Goal: Use online tool/utility: Use online tool/utility

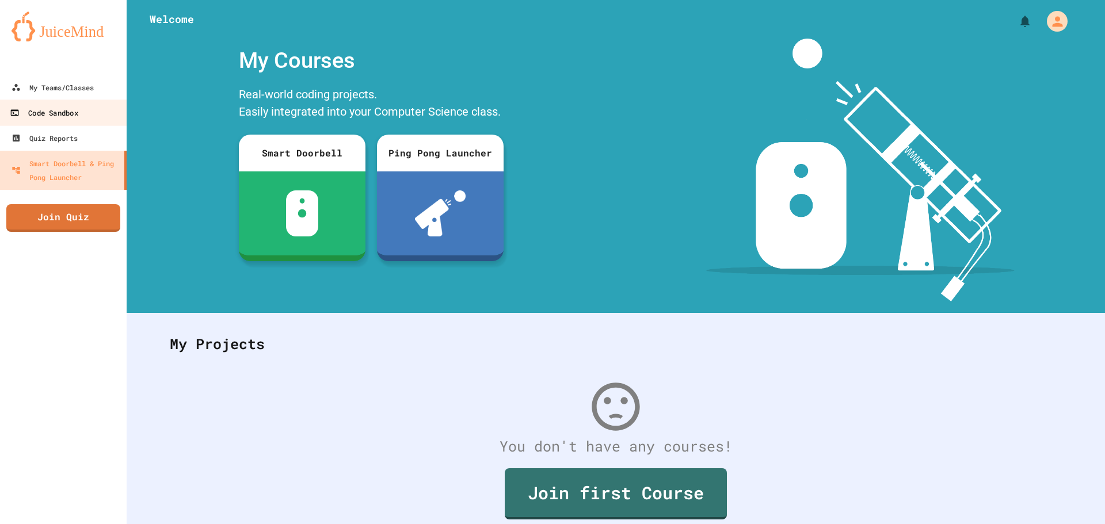
click at [58, 117] on div "Code Sandbox" at bounding box center [44, 113] width 68 height 14
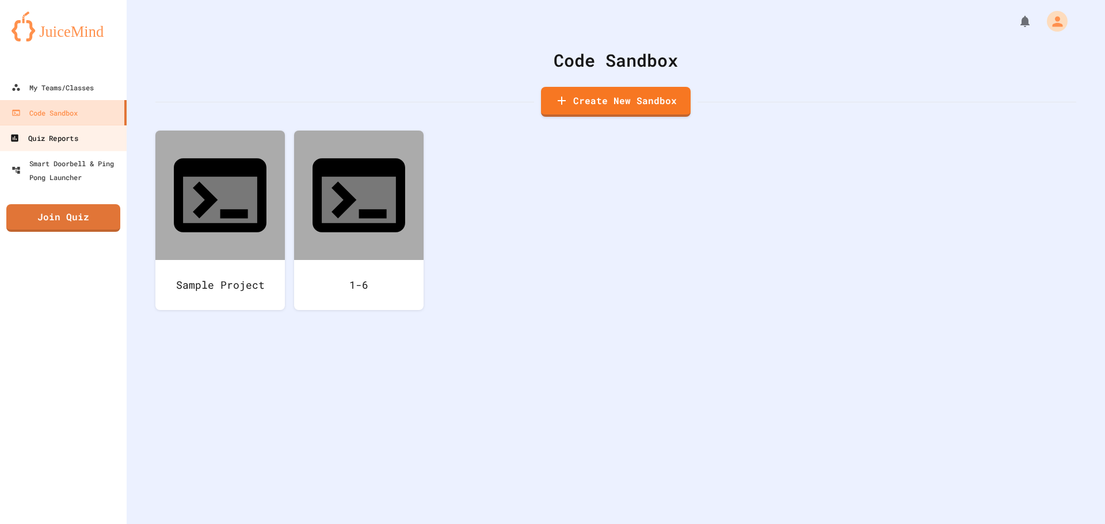
click at [60, 142] on div "Quiz Reports" at bounding box center [44, 138] width 68 height 14
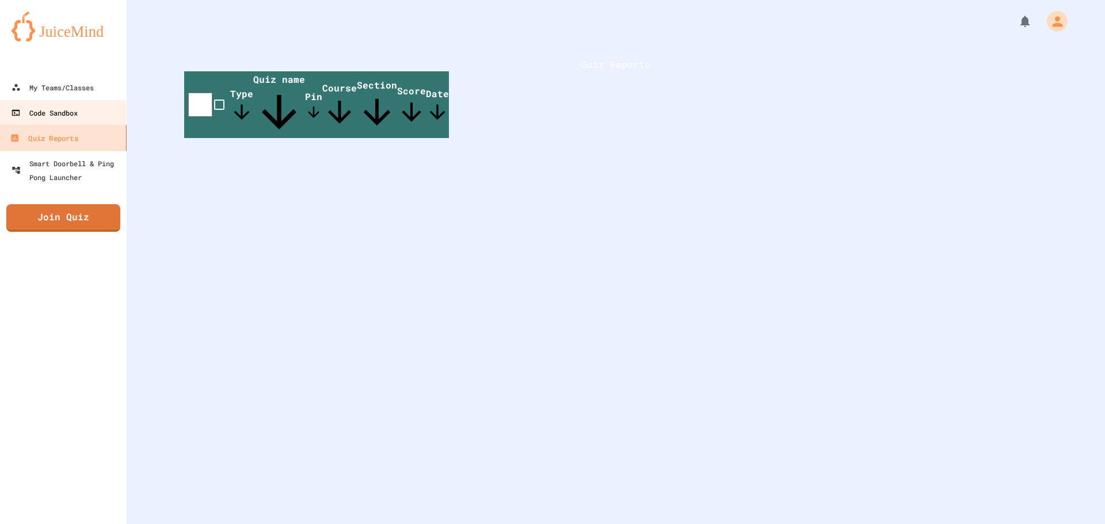
click at [68, 115] on div "Code Sandbox" at bounding box center [44, 113] width 67 height 14
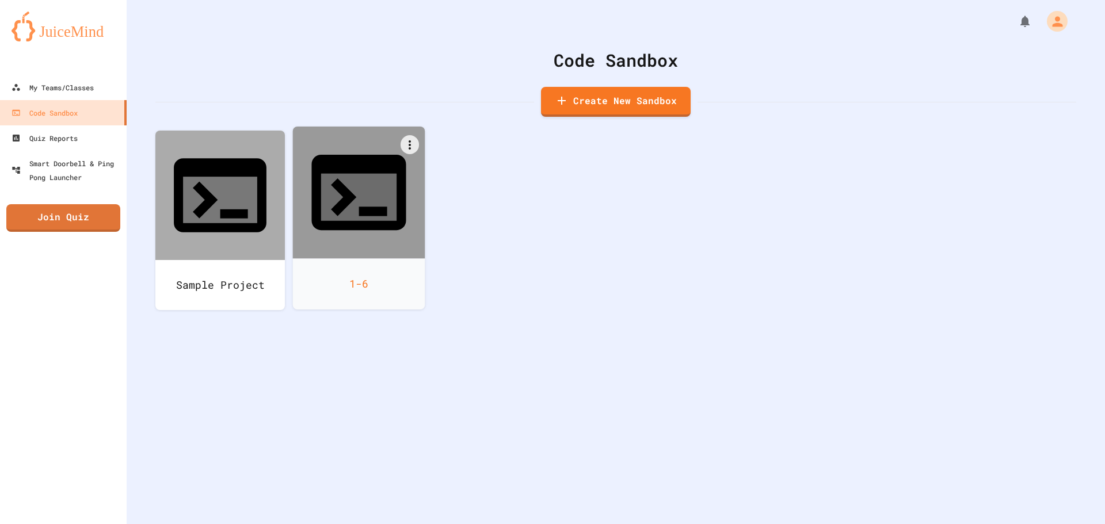
drag, startPoint x: 433, startPoint y: 259, endPoint x: 353, endPoint y: 205, distance: 96.7
click at [424, 253] on div "Sample Project 1-6" at bounding box center [615, 230] width 920 height 198
click at [353, 258] on div "1-6" at bounding box center [359, 283] width 132 height 51
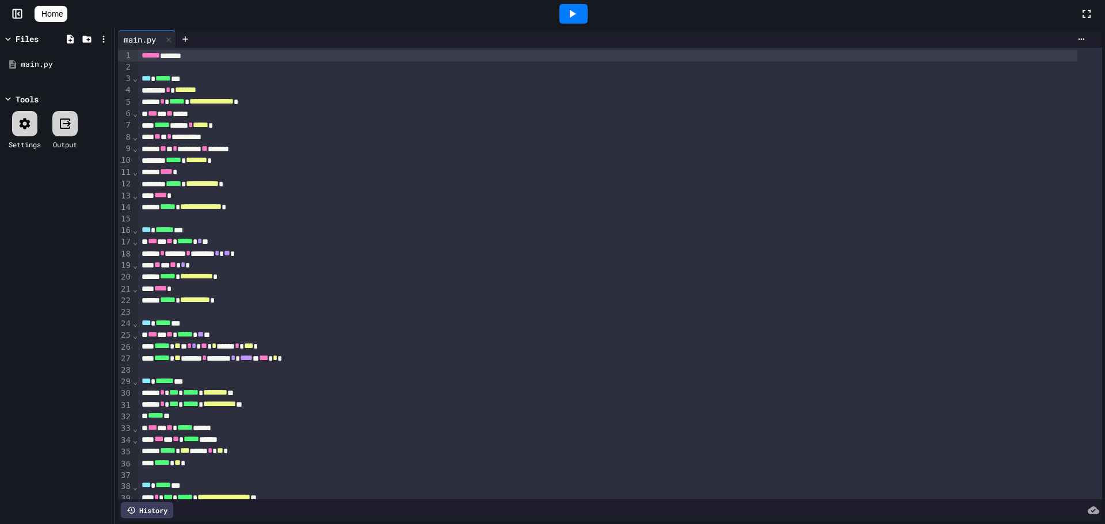
scroll to position [246, 0]
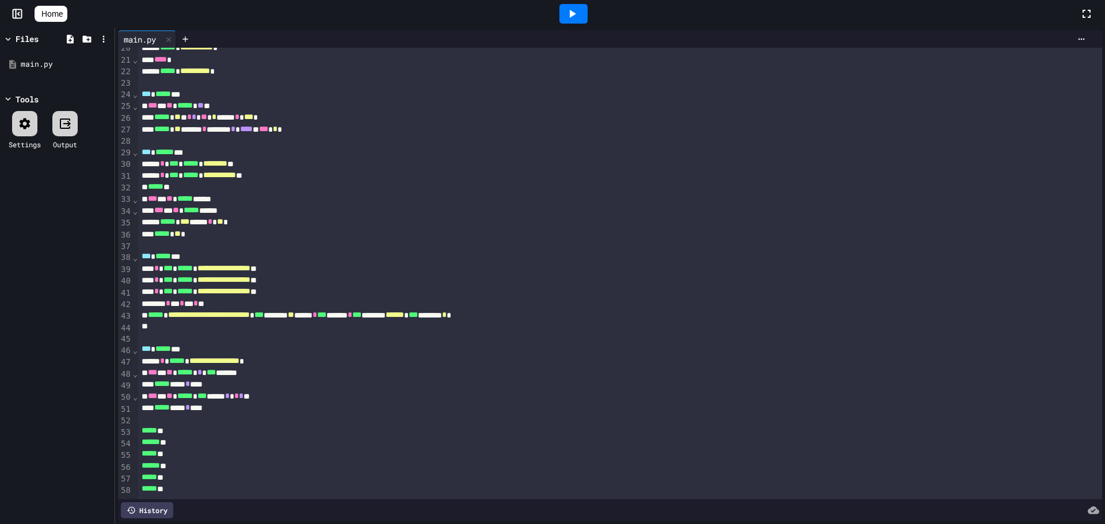
click at [576, 16] on icon at bounding box center [573, 14] width 6 height 8
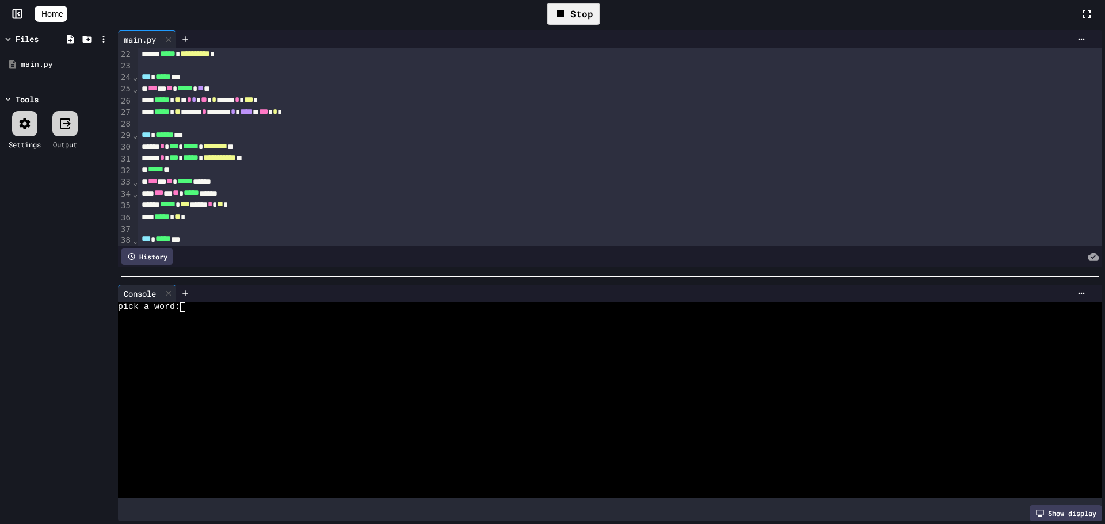
click at [373, 270] on div at bounding box center [610, 276] width 990 height 12
click at [368, 302] on div "pick a word:" at bounding box center [599, 307] width 963 height 10
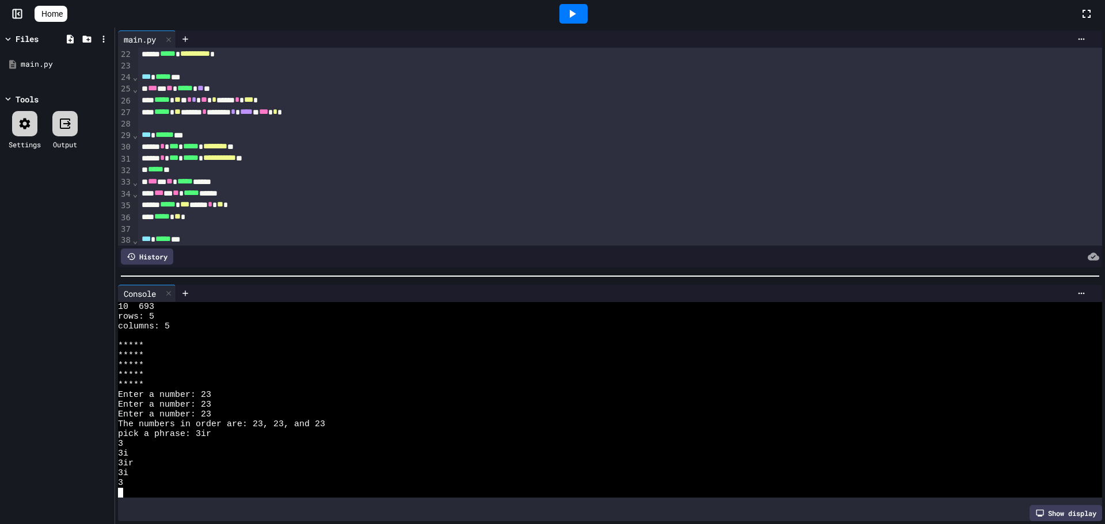
scroll to position [166, 0]
click at [578, 19] on icon at bounding box center [572, 14] width 14 height 14
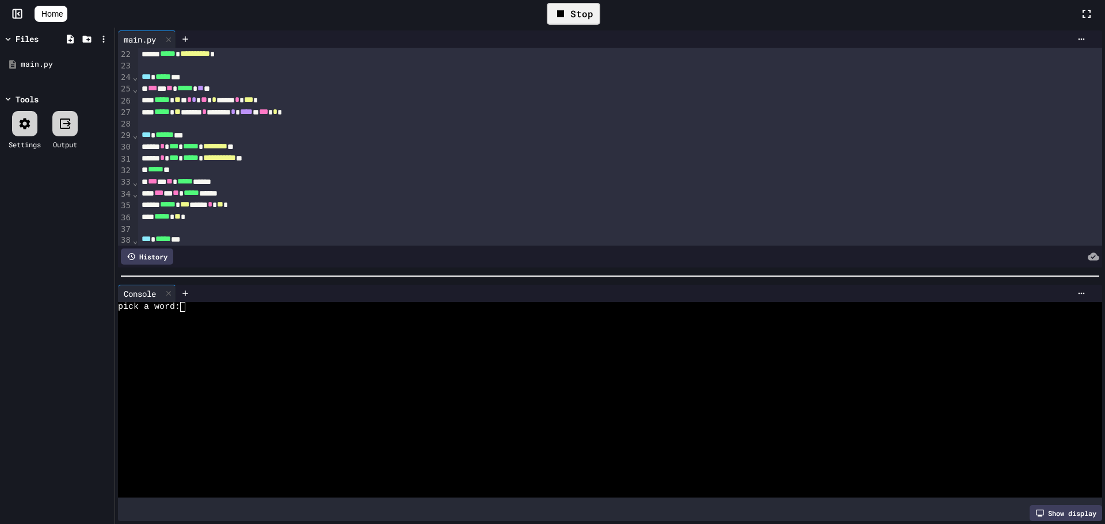
click at [389, 291] on div at bounding box center [642, 293] width 896 height 9
click at [345, 322] on div at bounding box center [599, 327] width 963 height 10
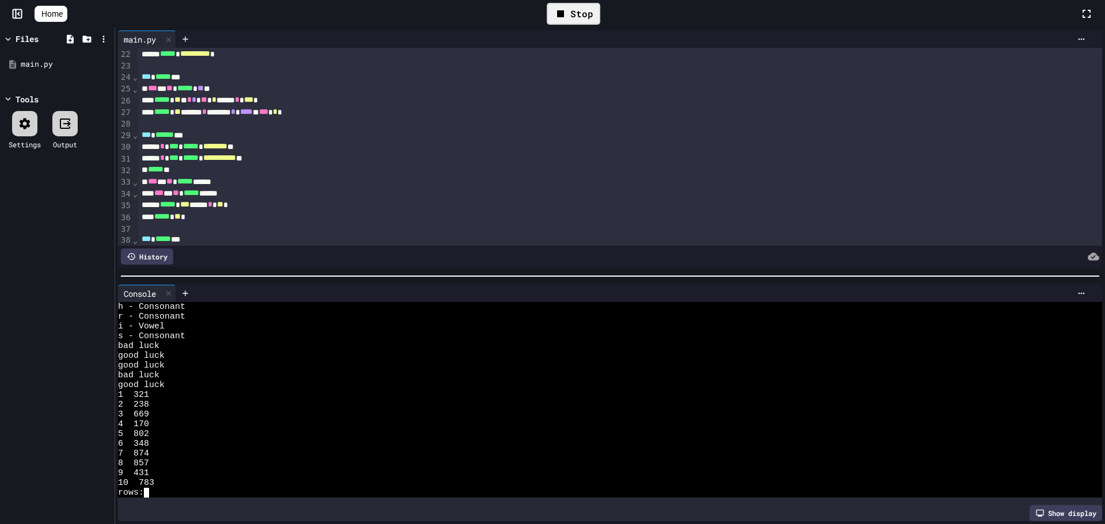
click at [586, 30] on div "**********" at bounding box center [552, 262] width 1105 height 524
click at [564, 17] on icon at bounding box center [560, 13] width 7 height 7
click at [568, 17] on div at bounding box center [573, 14] width 28 height 20
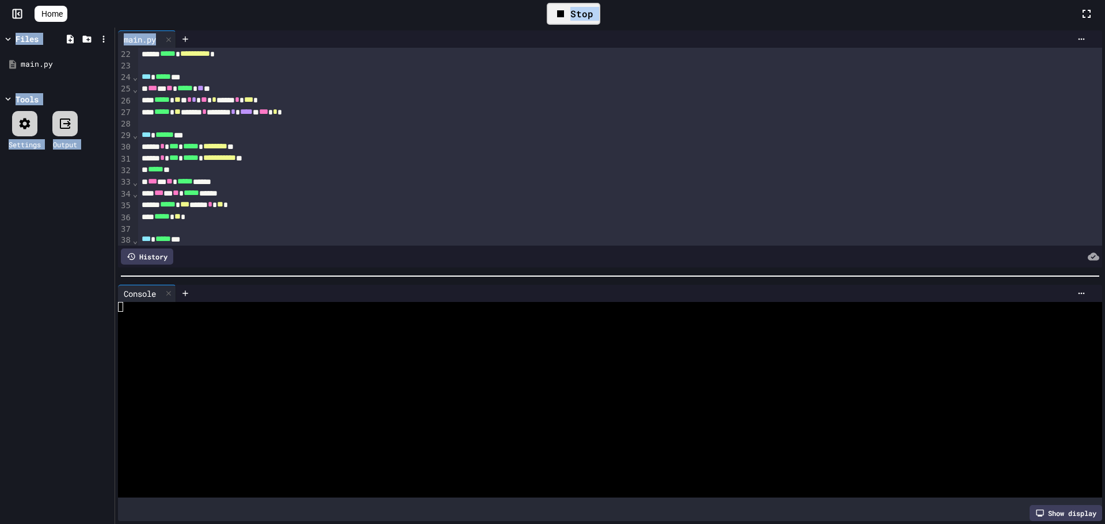
scroll to position [0, 0]
click at [572, 40] on div at bounding box center [642, 39] width 896 height 9
click at [443, 312] on div at bounding box center [599, 317] width 963 height 10
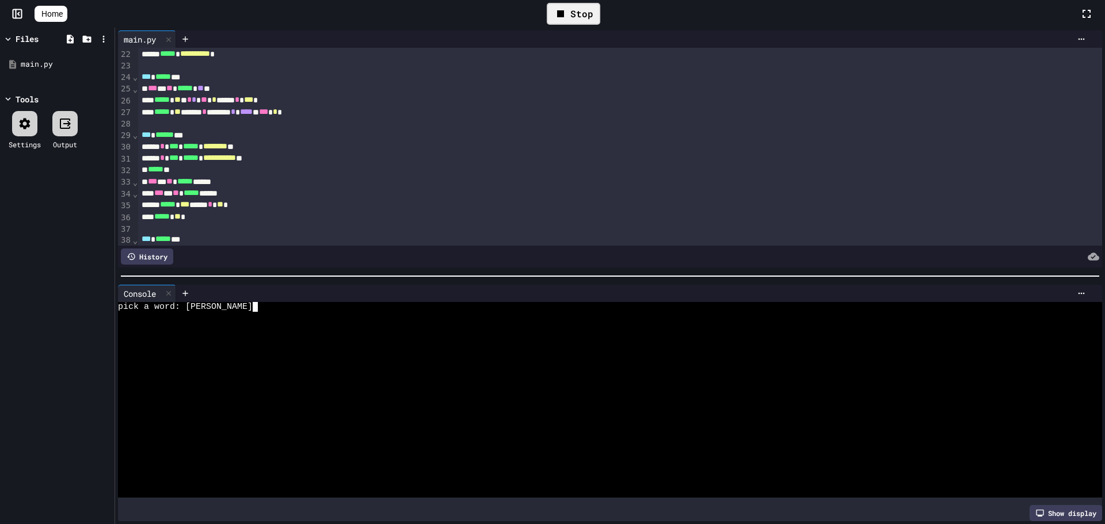
scroll to position [20, 0]
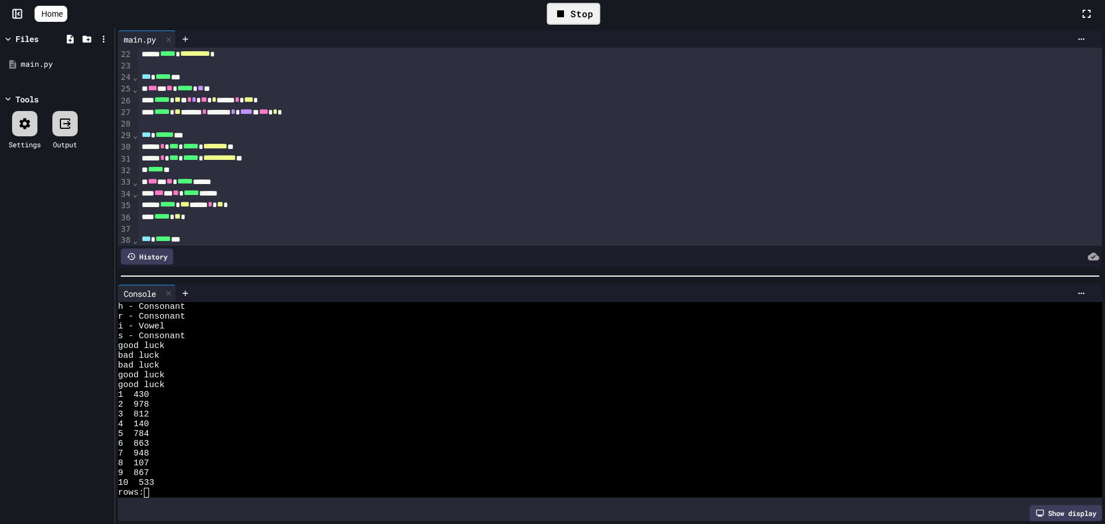
click at [567, 11] on icon at bounding box center [560, 14] width 14 height 14
click at [572, 11] on icon at bounding box center [572, 14] width 14 height 14
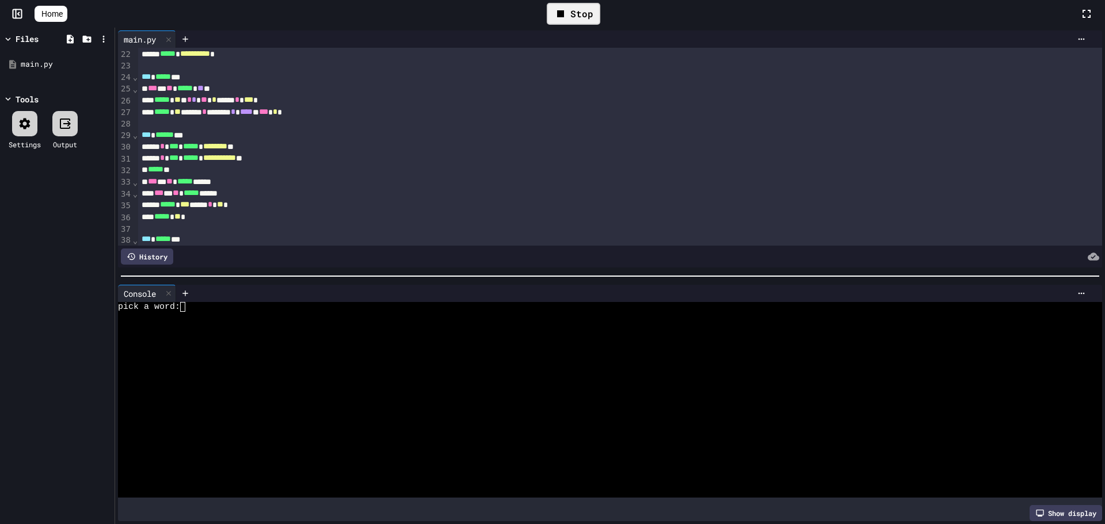
click at [368, 316] on div at bounding box center [599, 317] width 963 height 10
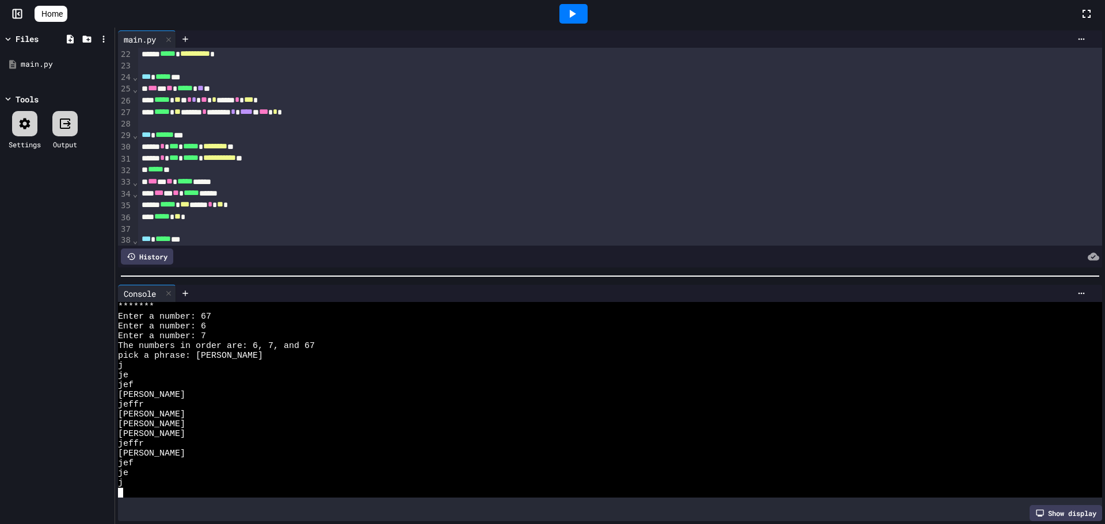
scroll to position [284, 0]
click at [1076, 292] on icon at bounding box center [1080, 293] width 9 height 9
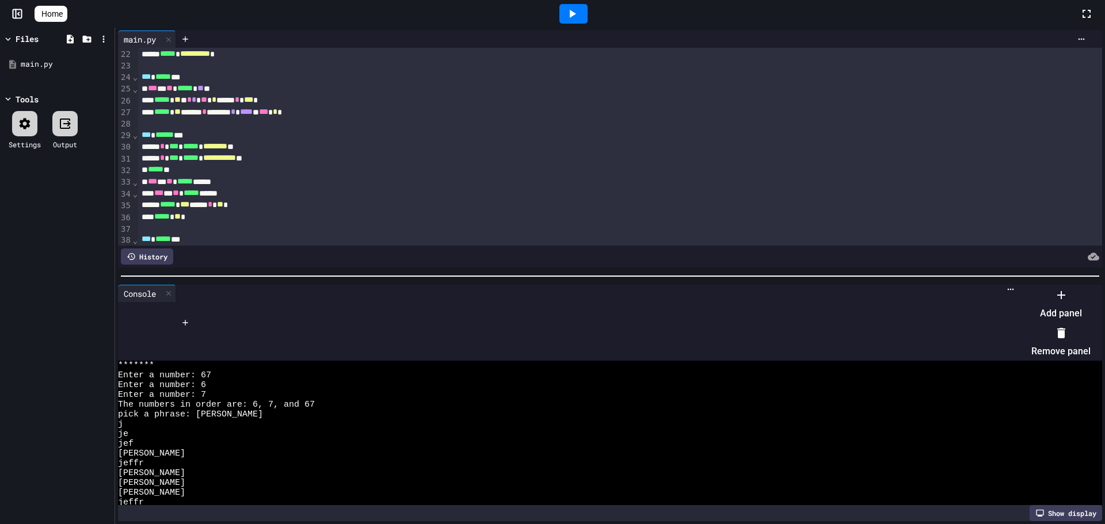
click at [1055, 330] on li "Remove panel" at bounding box center [1060, 342] width 59 height 37
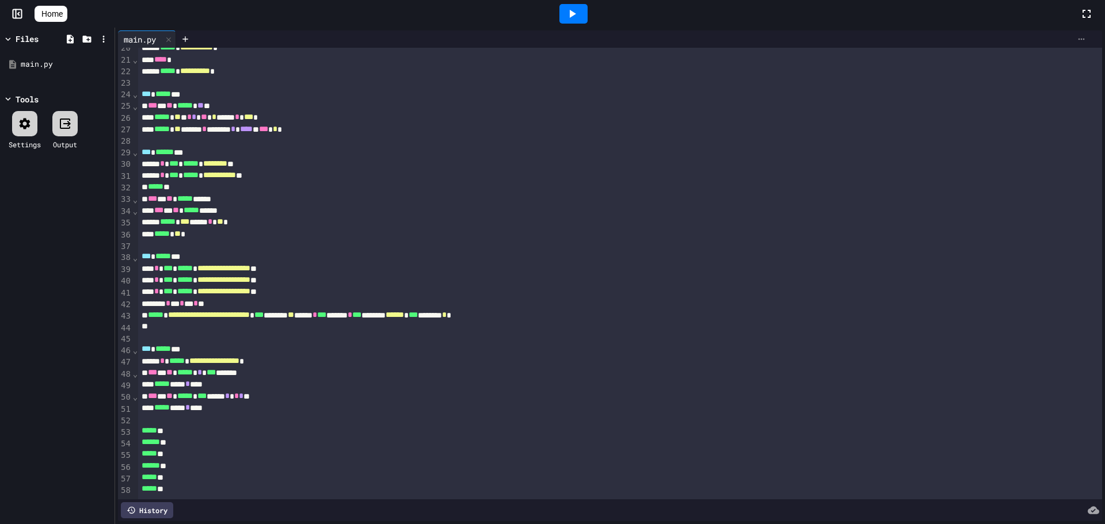
click at [1076, 37] on icon at bounding box center [1080, 39] width 9 height 9
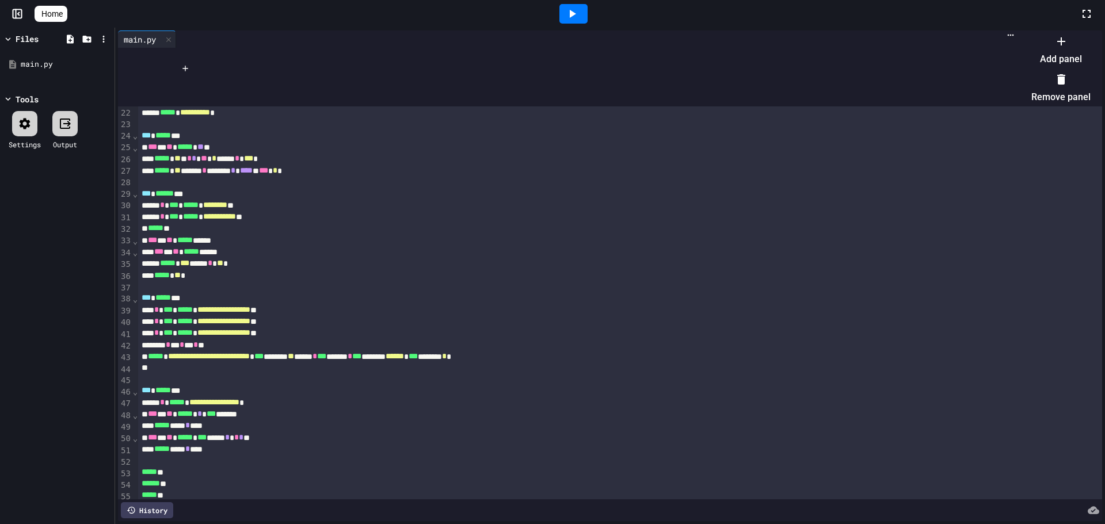
click at [1068, 52] on li "Add panel" at bounding box center [1060, 50] width 59 height 37
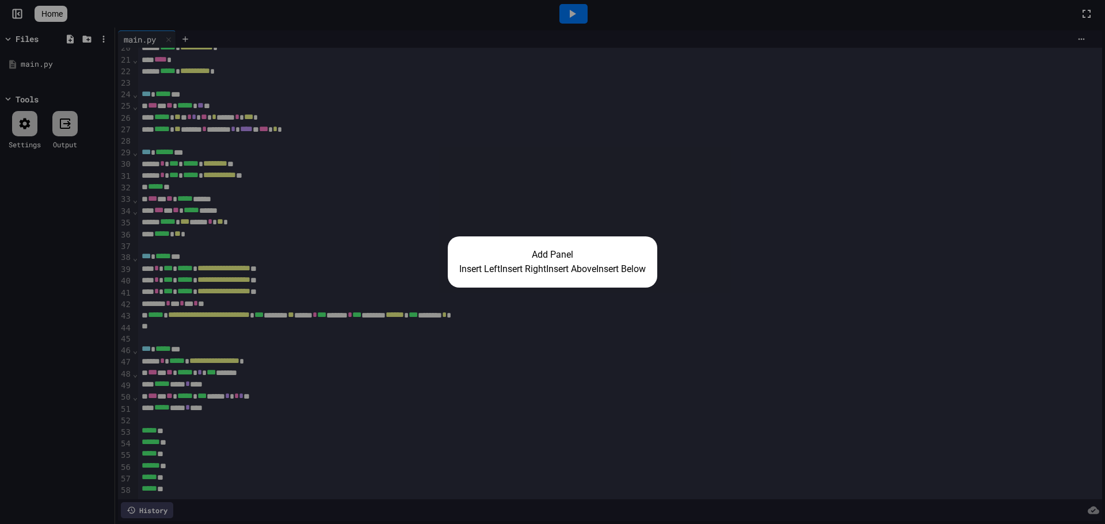
click at [525, 267] on button "Insert Right" at bounding box center [523, 269] width 46 height 14
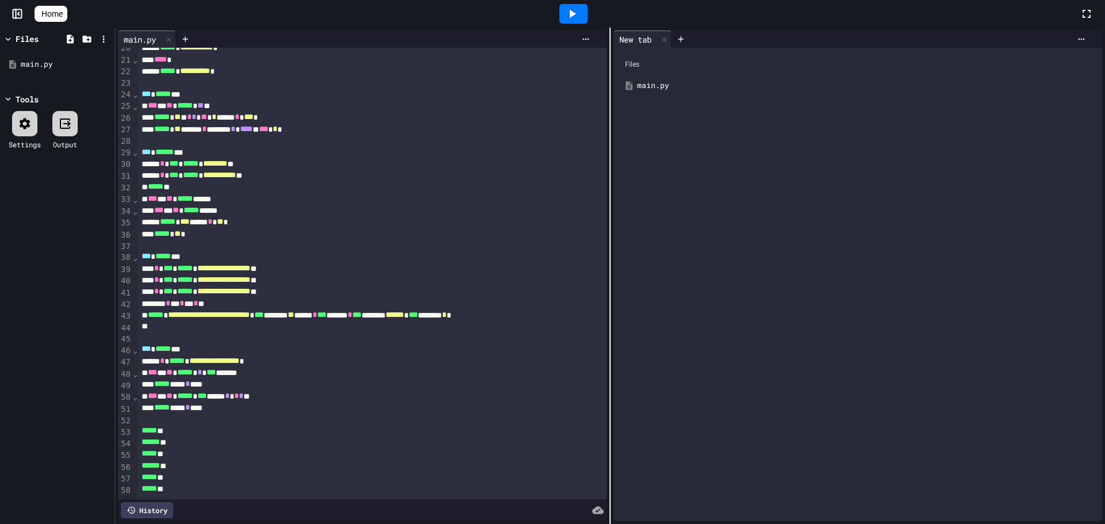
click at [572, 22] on div at bounding box center [573, 14] width 28 height 20
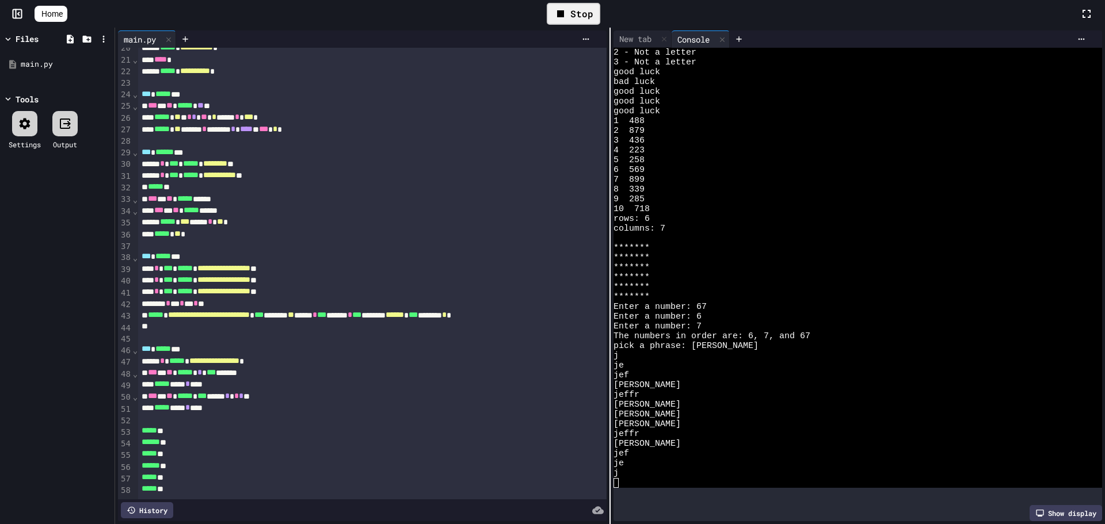
scroll to position [39, 0]
drag, startPoint x: 564, startPoint y: 7, endPoint x: 570, endPoint y: 12, distance: 7.7
click at [567, 12] on icon at bounding box center [560, 14] width 14 height 14
click at [819, 456] on div "jef" at bounding box center [848, 454] width 471 height 10
click at [574, 6] on div at bounding box center [573, 14] width 28 height 20
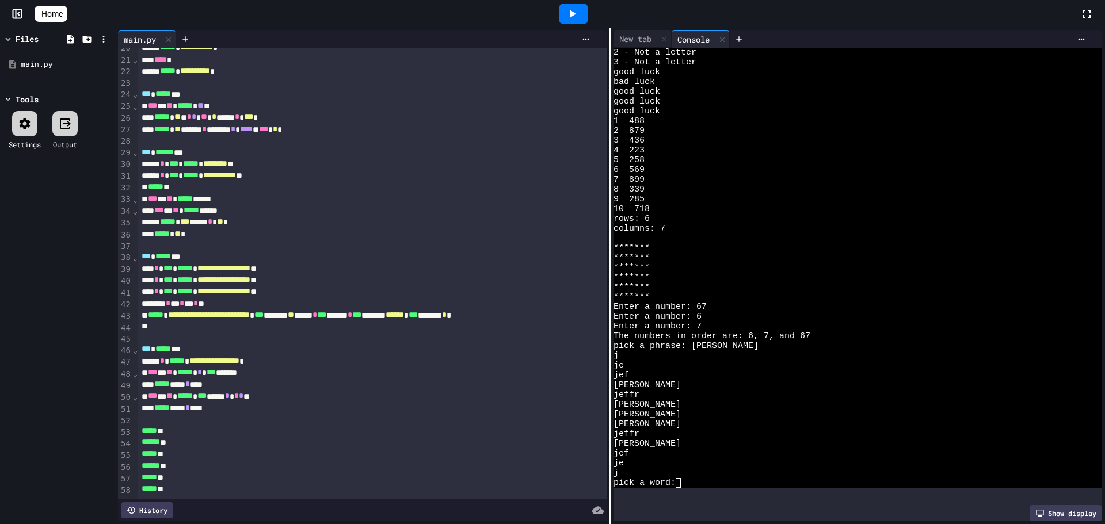
scroll to position [0, 0]
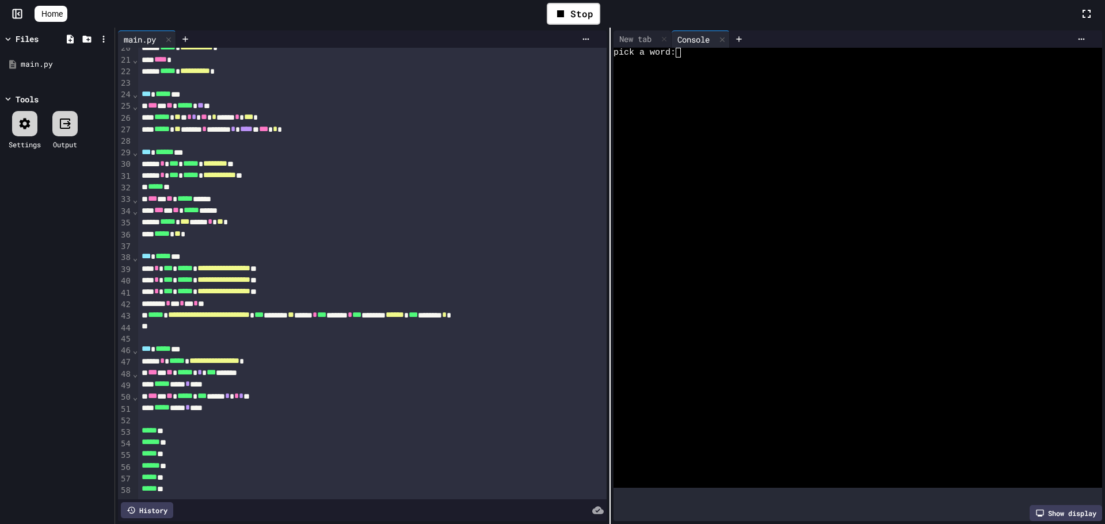
click at [708, 105] on div at bounding box center [848, 102] width 471 height 10
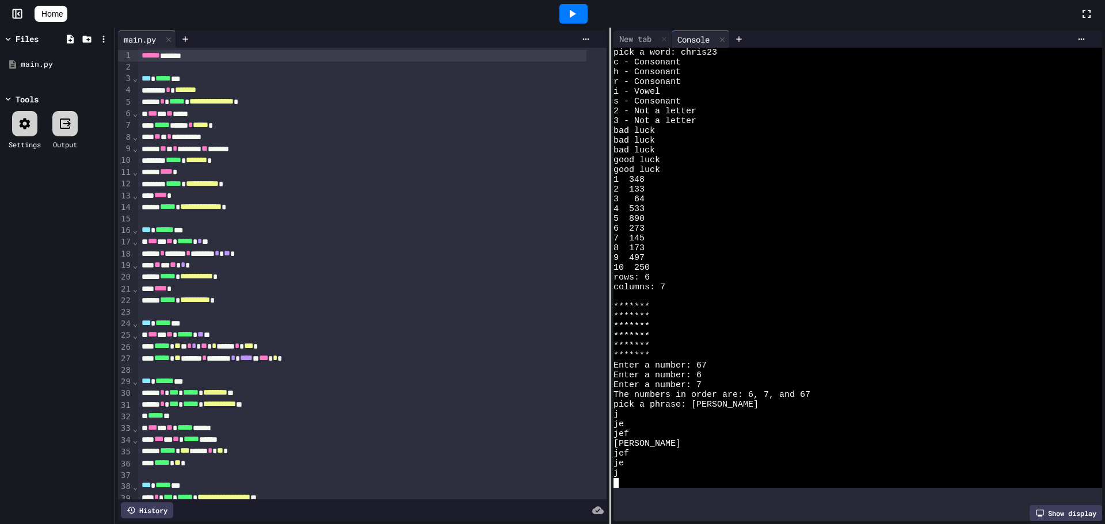
click at [1078, 12] on div at bounding box center [573, 13] width 1012 height 31
click at [1086, 12] on icon at bounding box center [1086, 14] width 14 height 14
drag, startPoint x: 1092, startPoint y: 12, endPoint x: 1092, endPoint y: 81, distance: 69.6
click at [1092, 12] on icon at bounding box center [1086, 14] width 14 height 14
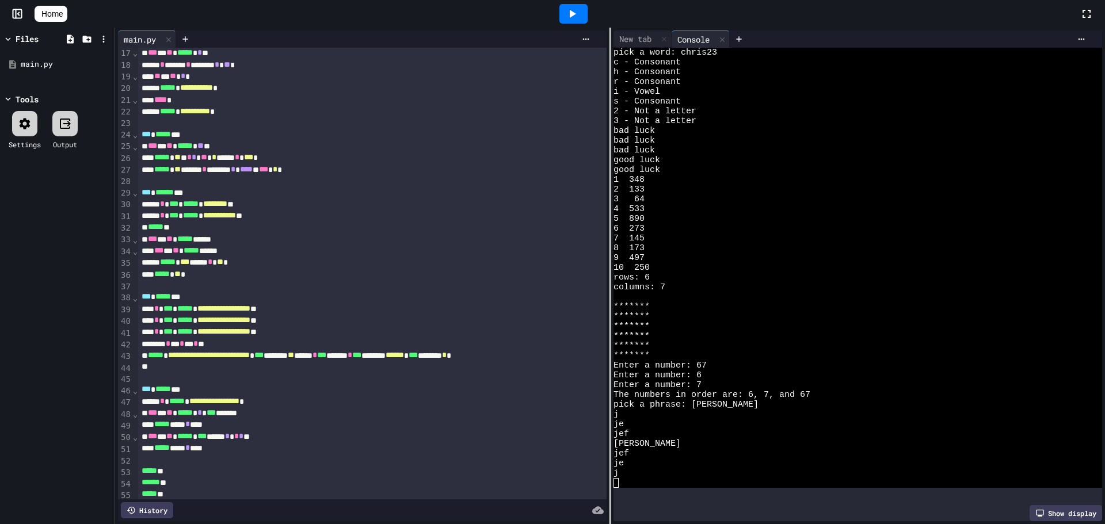
scroll to position [246, 0]
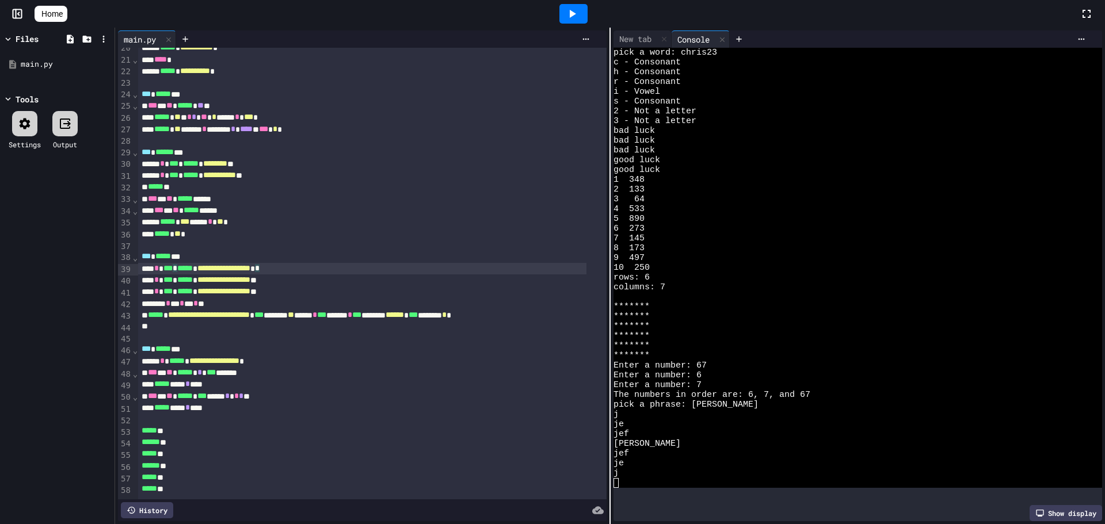
click at [568, 263] on div "**********" at bounding box center [362, 269] width 448 height 12
click at [716, 258] on div "9 497" at bounding box center [848, 258] width 471 height 10
